Goal: Task Accomplishment & Management: Manage account settings

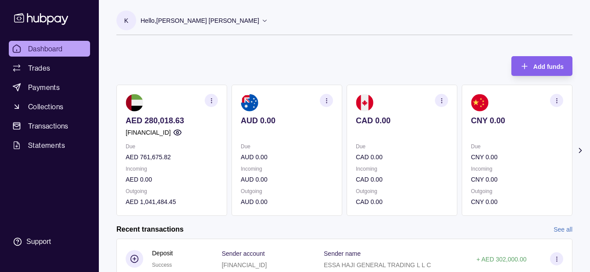
click at [172, 20] on p "Hello, [PERSON_NAME] [PERSON_NAME]" at bounding box center [200, 21] width 119 height 10
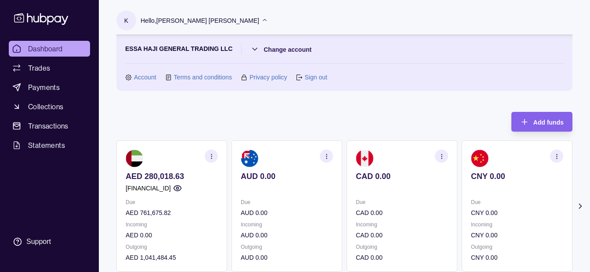
click at [172, 20] on p "Hello, [PERSON_NAME] [PERSON_NAME]" at bounding box center [200, 21] width 119 height 10
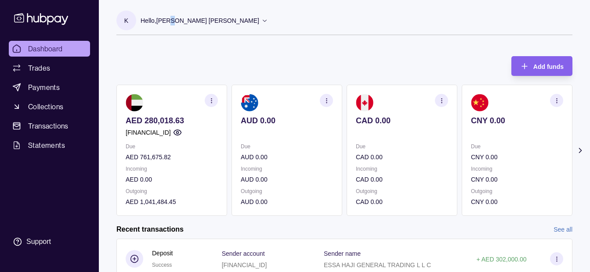
click at [171, 24] on p "Hello, [PERSON_NAME] [PERSON_NAME]" at bounding box center [200, 21] width 119 height 10
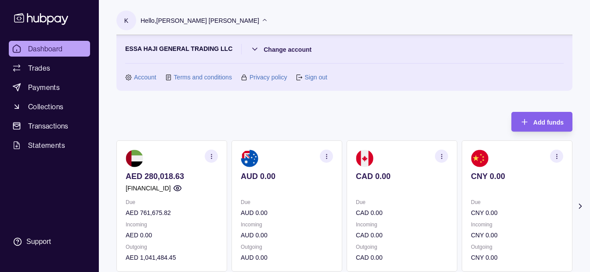
click at [365, 61] on section "ESSA HAJI GENERAL TRADING LLC Change account Account Terms and conditions Priva…" at bounding box center [344, 63] width 438 height 38
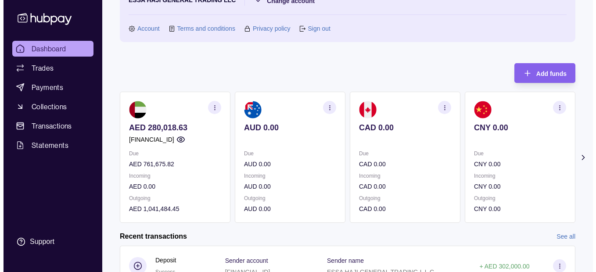
scroll to position [44, 0]
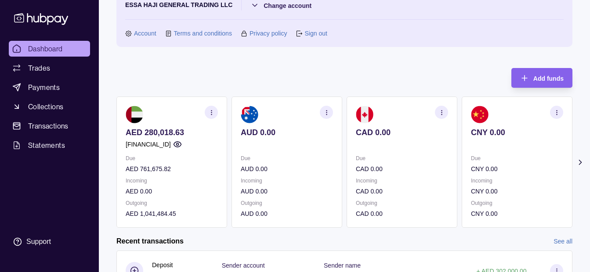
click at [559, 109] on icon "button" at bounding box center [556, 112] width 7 height 7
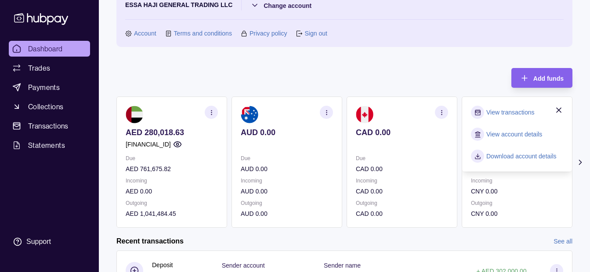
click at [534, 135] on link "View account details" at bounding box center [514, 135] width 56 height 10
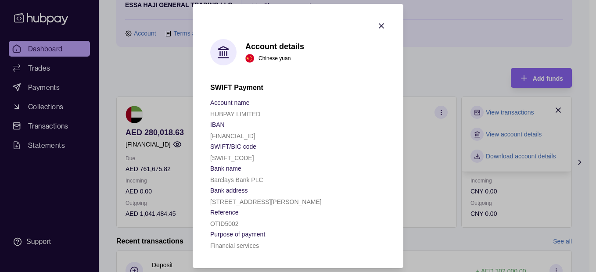
scroll to position [0, 0]
click at [379, 24] on icon "button" at bounding box center [381, 26] width 4 height 4
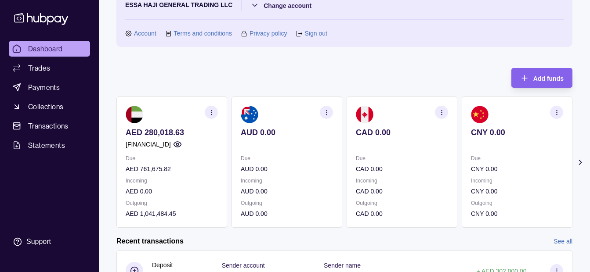
click at [555, 115] on icon "button" at bounding box center [556, 112] width 7 height 7
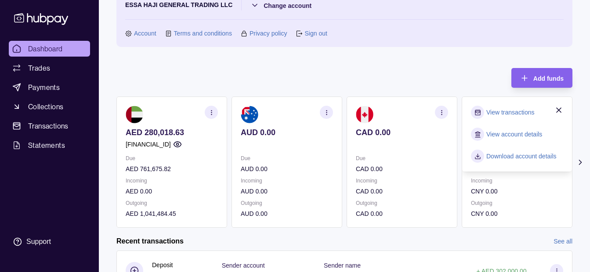
click at [517, 133] on link "View account details" at bounding box center [514, 135] width 56 height 10
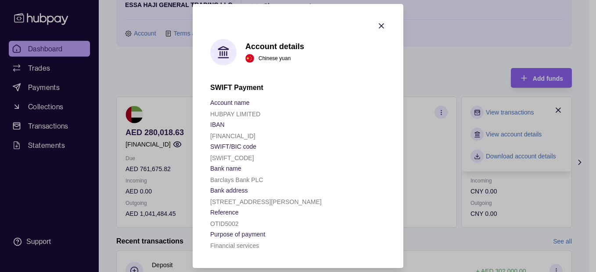
click at [373, 21] on section "Account details Chinese yuan SWIFT Payment Account name HUBPAY LIMITED IBAN [FI…" at bounding box center [298, 136] width 211 height 264
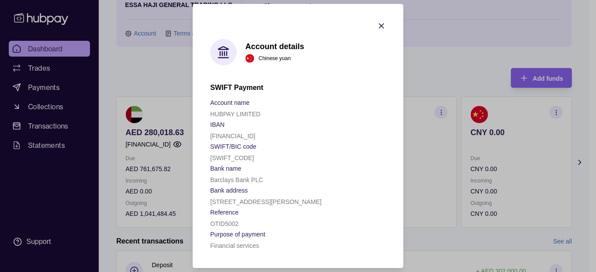
click at [382, 22] on icon "button" at bounding box center [381, 26] width 9 height 9
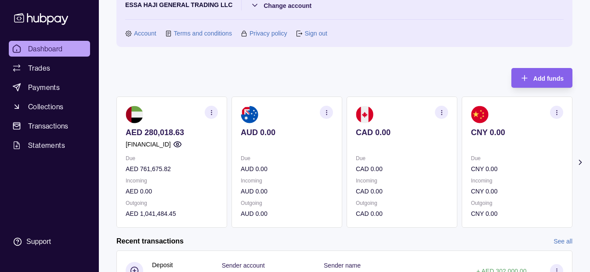
click at [555, 113] on icon "button" at bounding box center [556, 112] width 7 height 7
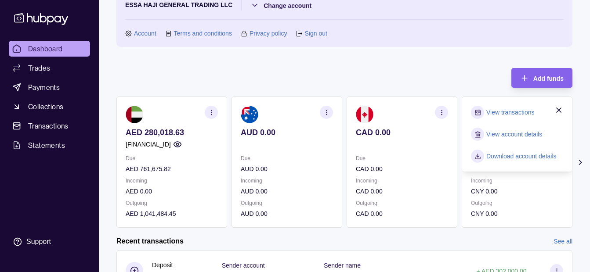
click at [529, 162] on section "Download account details" at bounding box center [517, 156] width 92 height 13
click at [528, 158] on link "Download account details" at bounding box center [521, 156] width 70 height 10
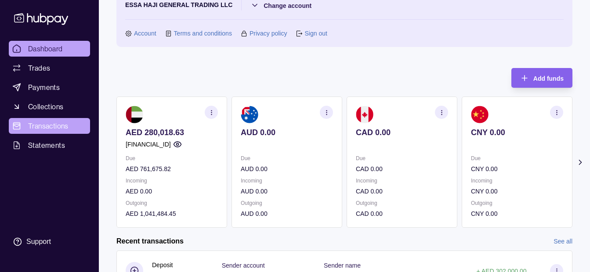
click at [55, 130] on span "Transactions" at bounding box center [48, 126] width 40 height 11
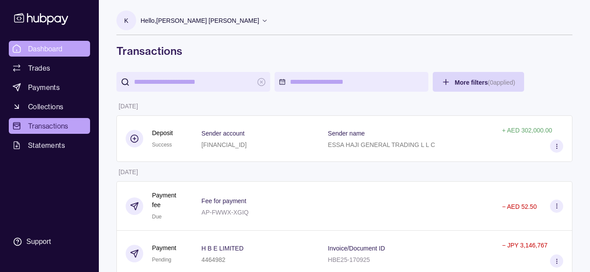
click at [73, 47] on link "Dashboard" at bounding box center [49, 49] width 81 height 16
